Goal: Task Accomplishment & Management: Manage account settings

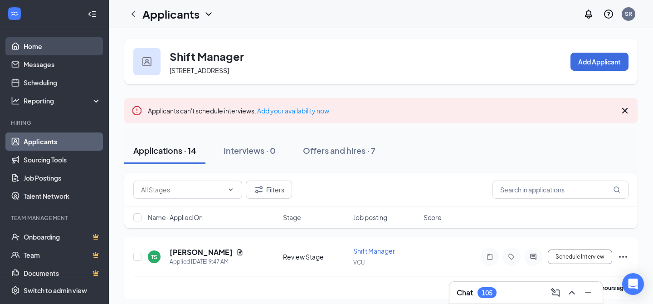
click at [53, 47] on link "Home" at bounding box center [63, 46] width 78 height 18
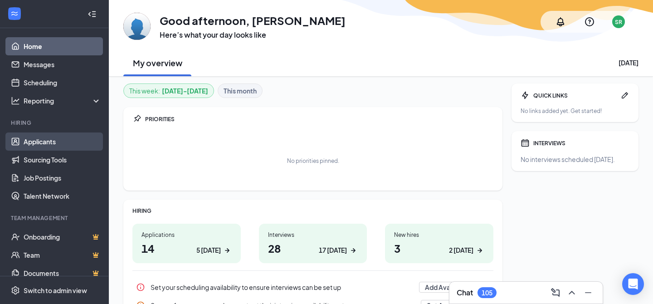
click at [50, 139] on link "Applicants" at bounding box center [63, 141] width 78 height 18
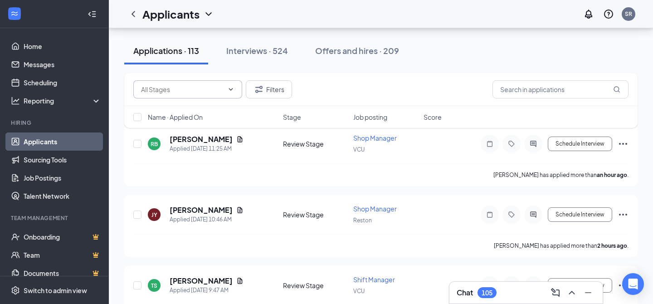
scroll to position [113, 0]
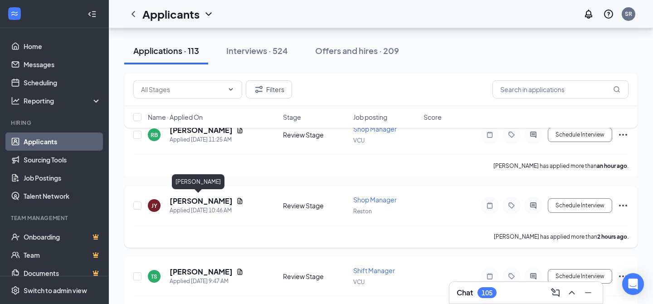
click at [187, 203] on h5 "[PERSON_NAME]" at bounding box center [201, 201] width 63 height 10
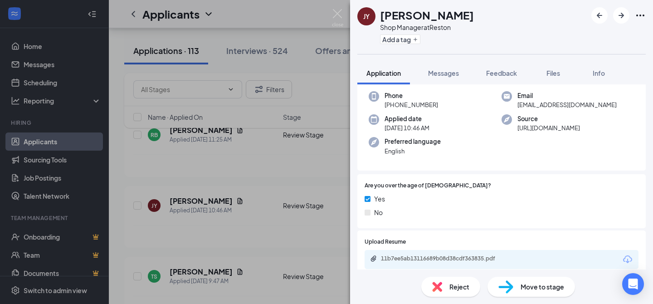
scroll to position [45, 0]
click at [501, 285] on img at bounding box center [505, 286] width 15 height 13
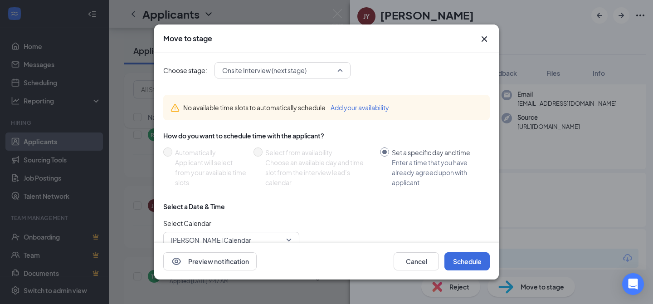
click at [304, 75] on span "Onsite Interview (next stage)" at bounding box center [264, 70] width 84 height 14
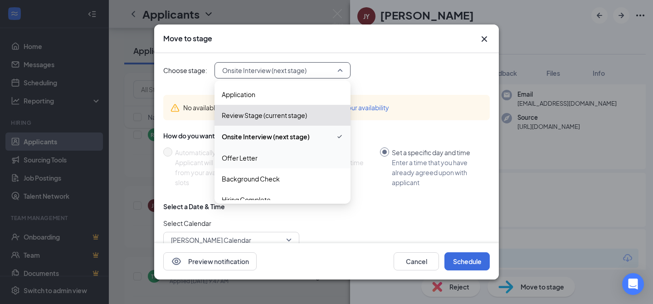
click at [269, 157] on span "Offer Letter" at bounding box center [283, 158] width 122 height 10
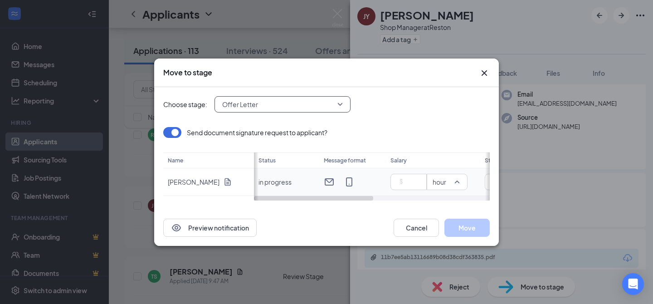
click at [464, 186] on div "hour" at bounding box center [447, 182] width 41 height 16
click at [446, 189] on span "year" at bounding box center [441, 185] width 14 height 10
click at [409, 180] on input at bounding box center [411, 182] width 32 height 14
type input "62000"
click at [438, 131] on div "Send document signature request to applicant?" at bounding box center [326, 132] width 326 height 11
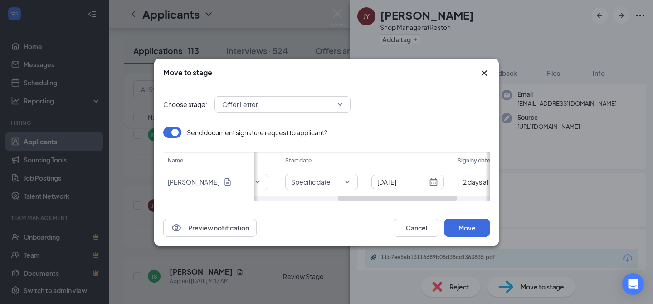
scroll to position [0, 231]
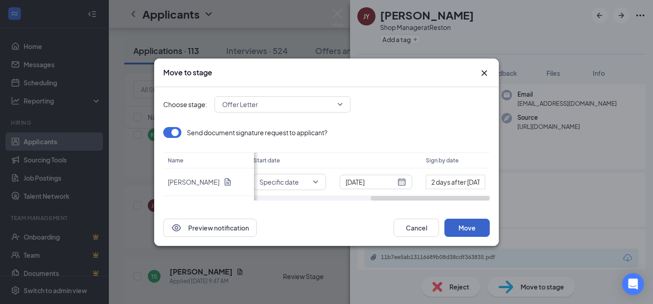
click at [476, 234] on button "Move" at bounding box center [466, 228] width 45 height 18
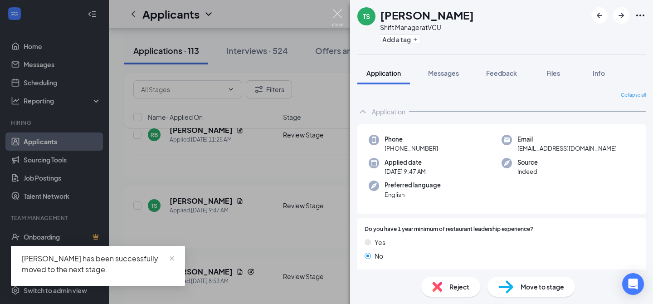
click at [339, 18] on img at bounding box center [337, 18] width 11 height 18
